Goal: Information Seeking & Learning: Learn about a topic

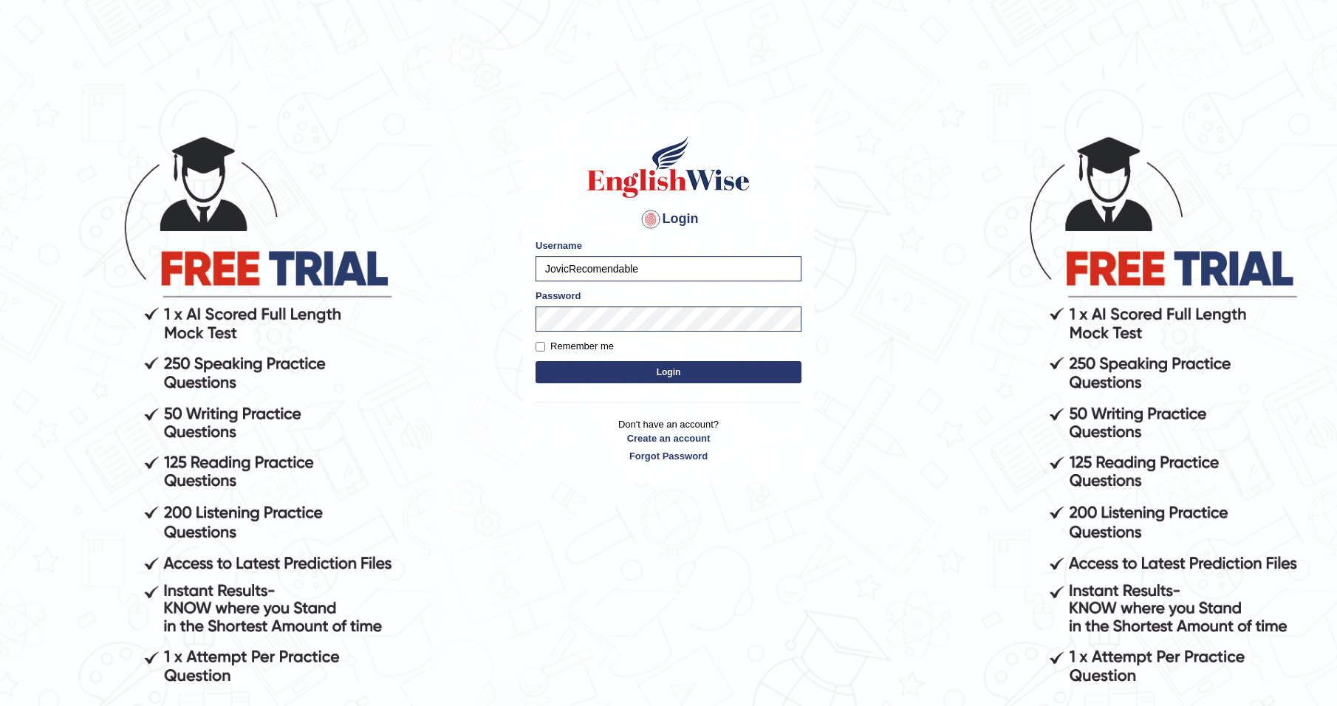
click at [603, 366] on button "Login" at bounding box center [668, 372] width 266 height 22
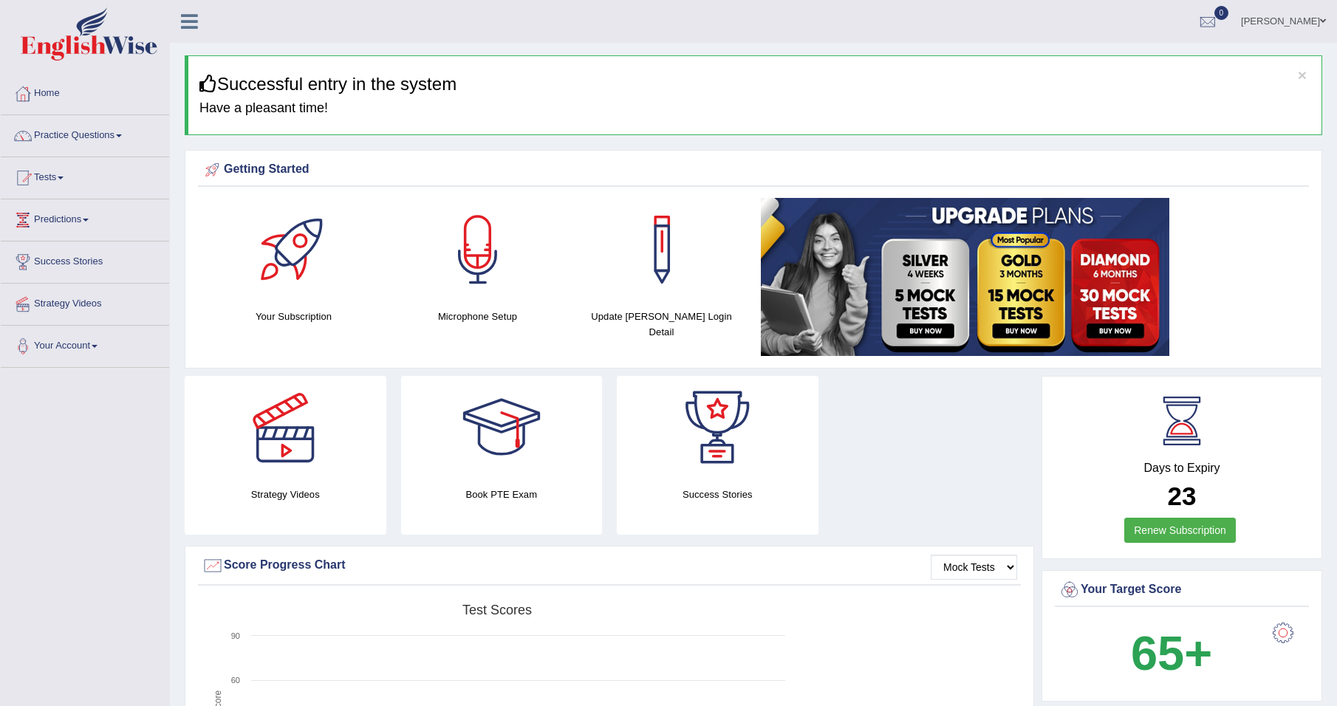
scroll to position [222, 0]
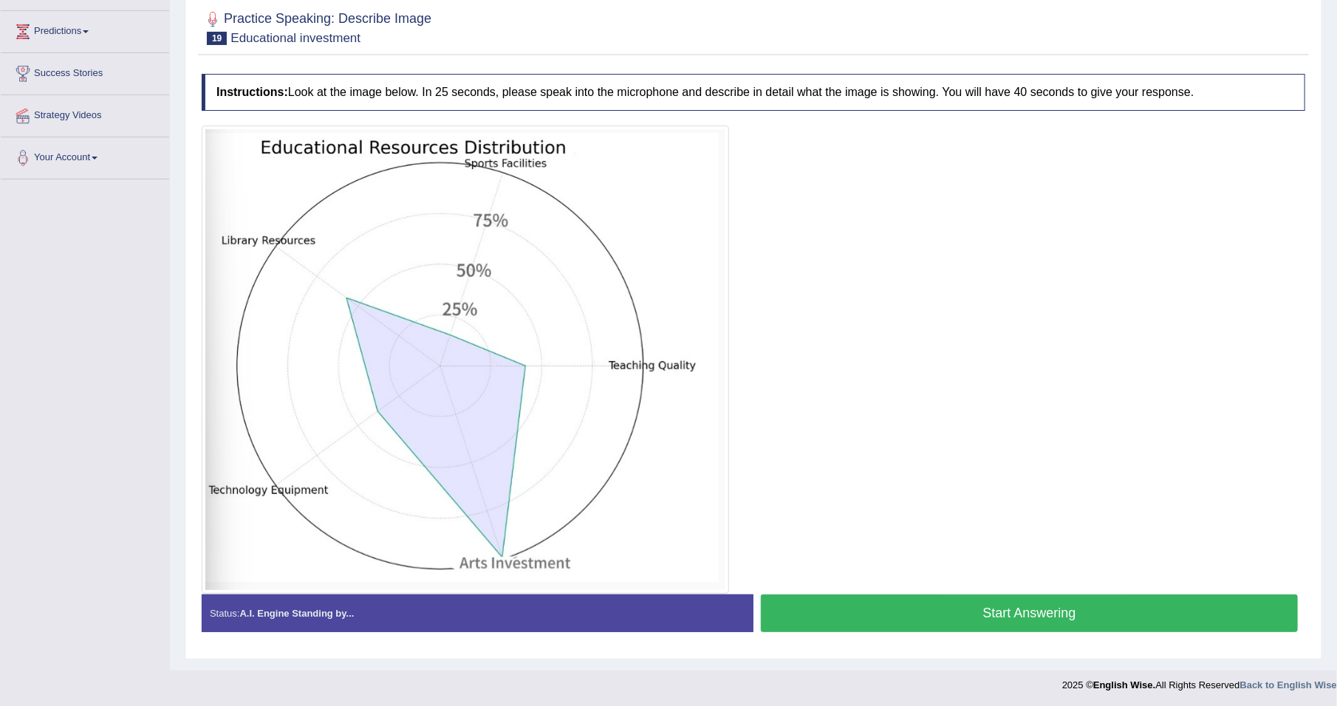
scroll to position [188, 0]
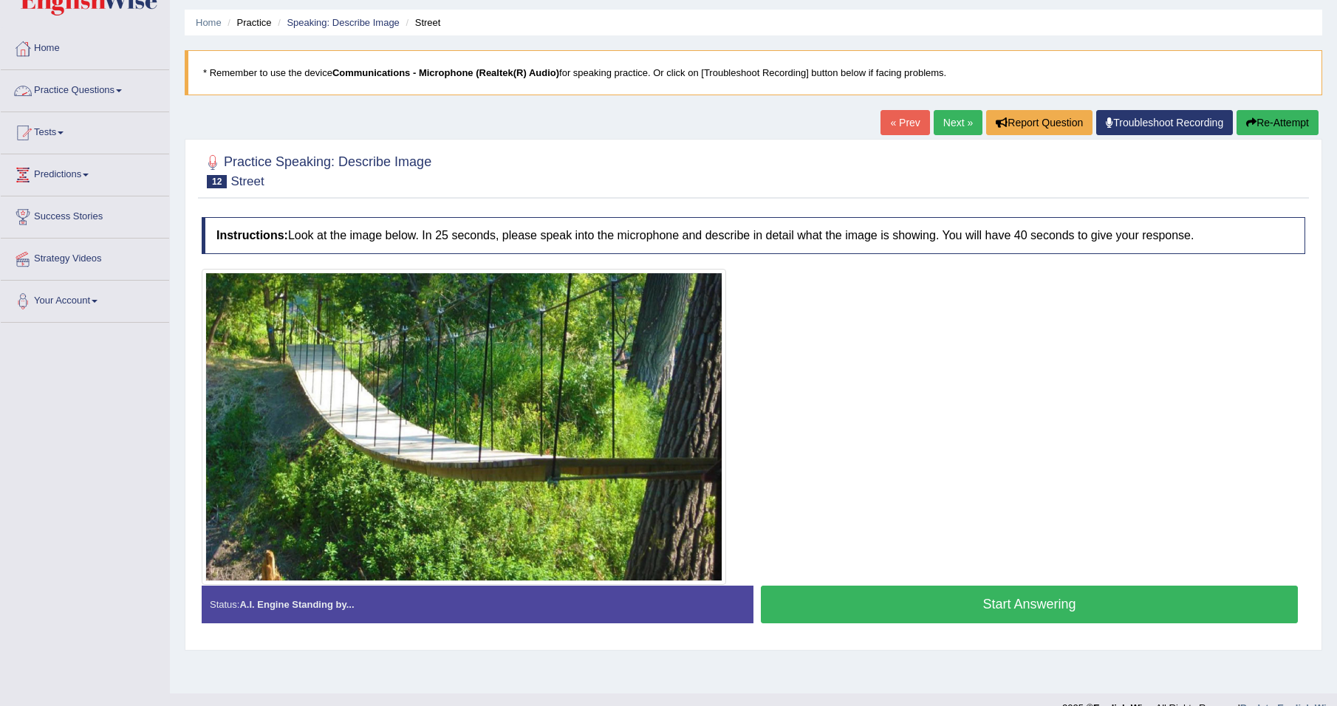
scroll to position [69, 0]
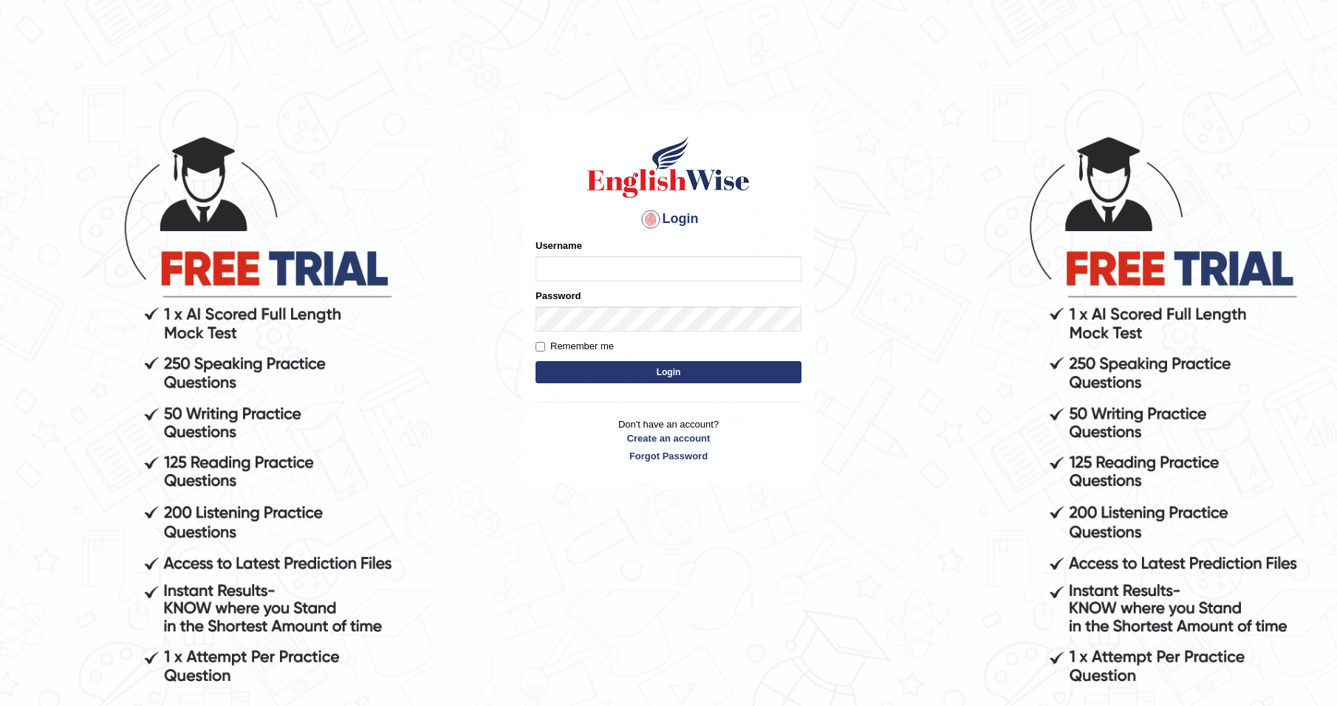
type input "JovicRecomendable"
click at [686, 374] on button "Login" at bounding box center [668, 372] width 266 height 22
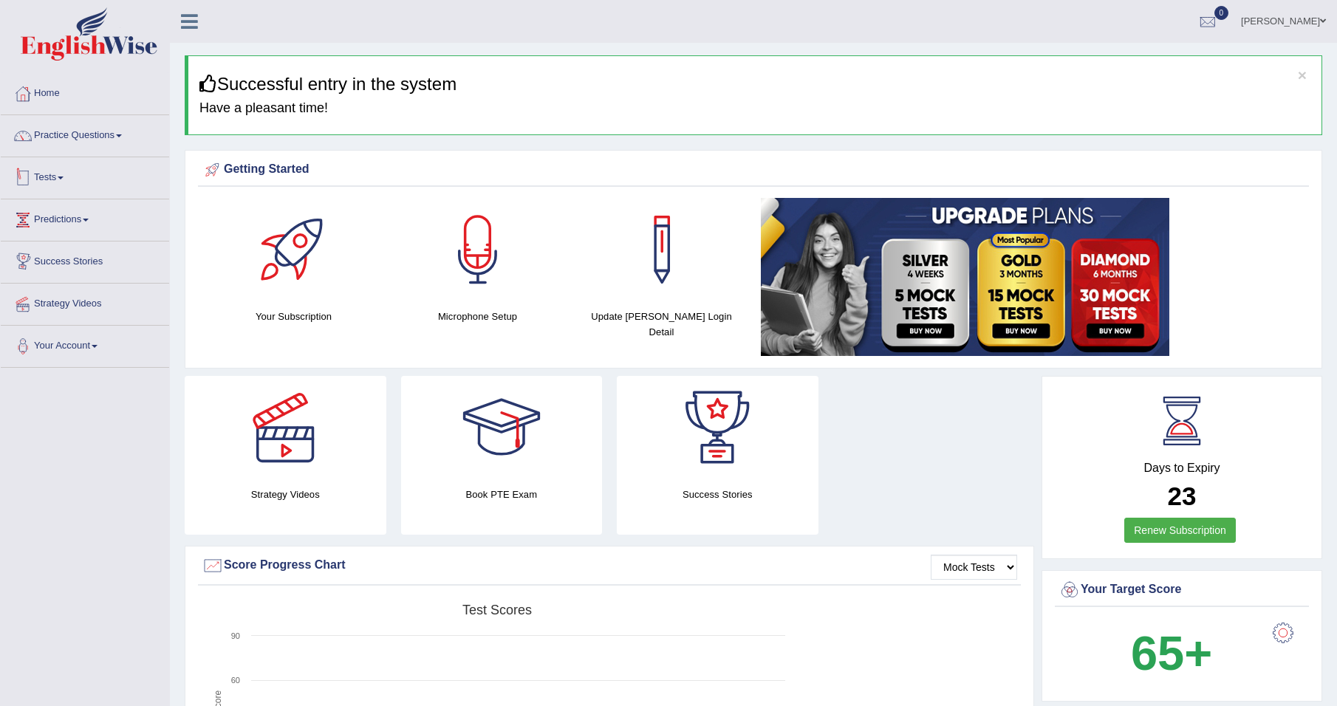
click at [70, 178] on link "Tests" at bounding box center [85, 175] width 168 height 37
click at [102, 134] on link "Practice Questions" at bounding box center [85, 133] width 168 height 37
